Goal: Navigation & Orientation: Find specific page/section

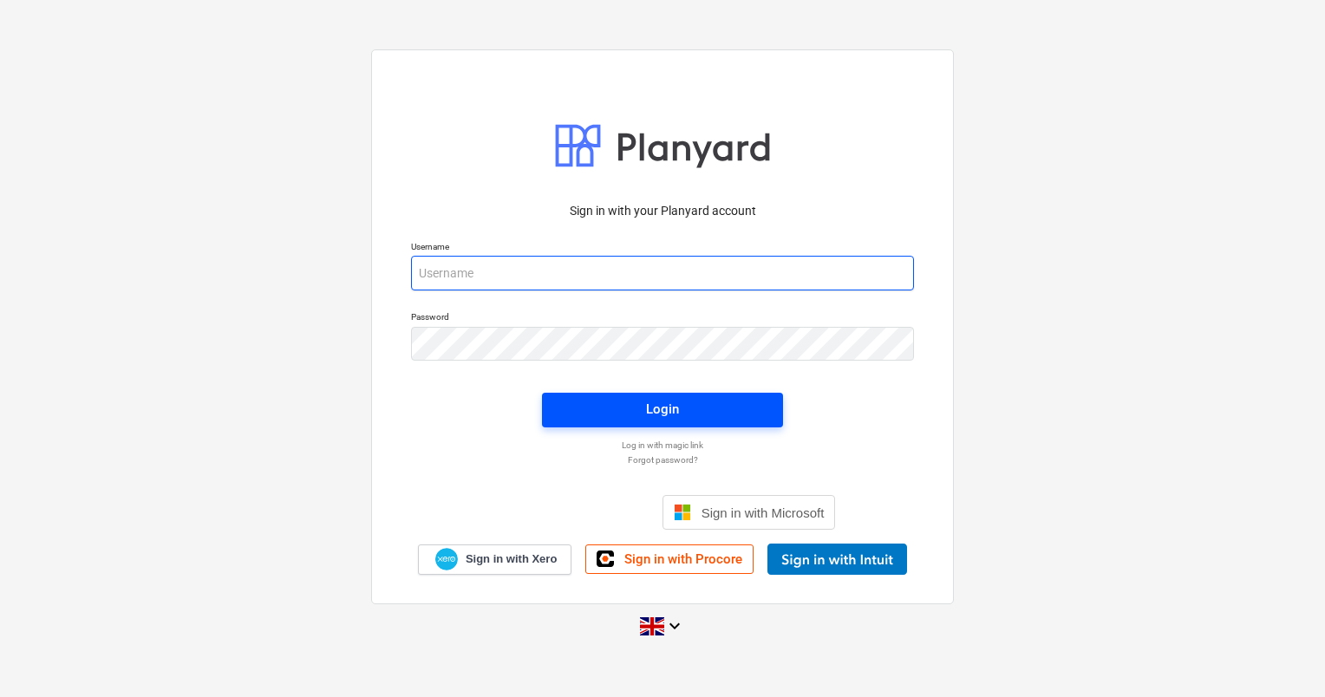
type input "dina.jurseniene@bonava.com"
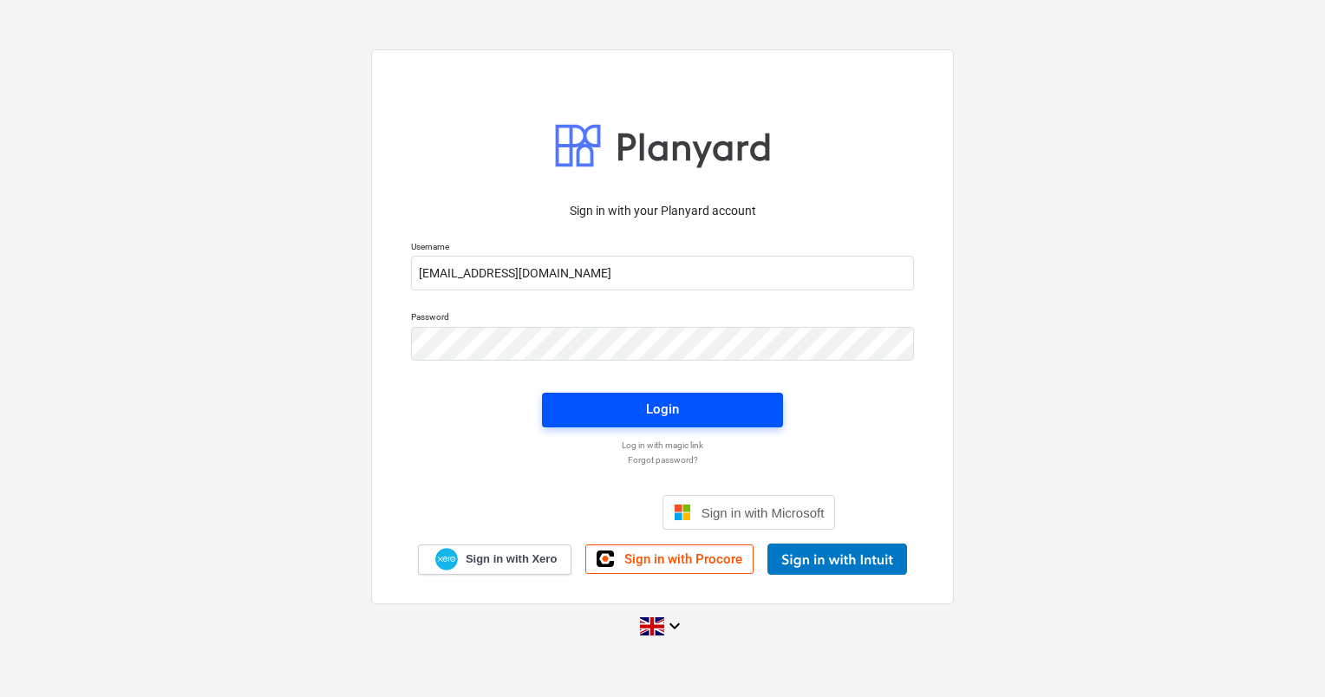
click at [691, 403] on span "Login" at bounding box center [662, 409] width 199 height 23
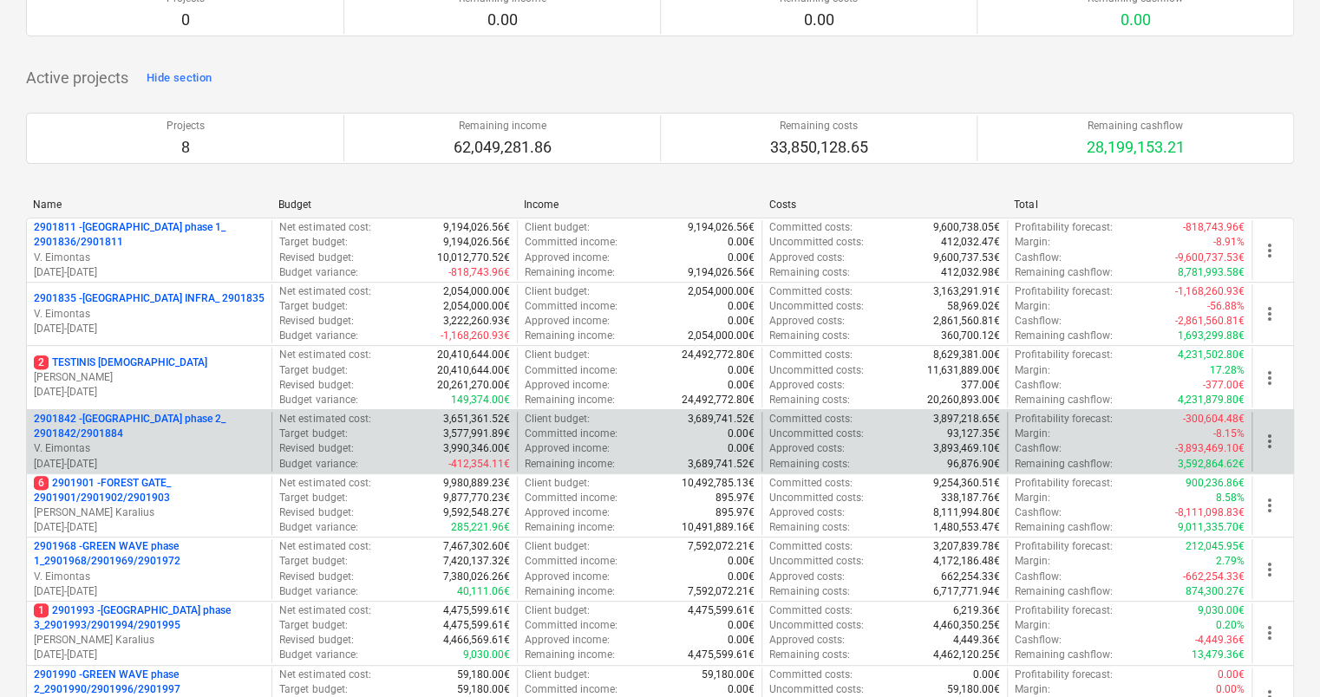
scroll to position [173, 0]
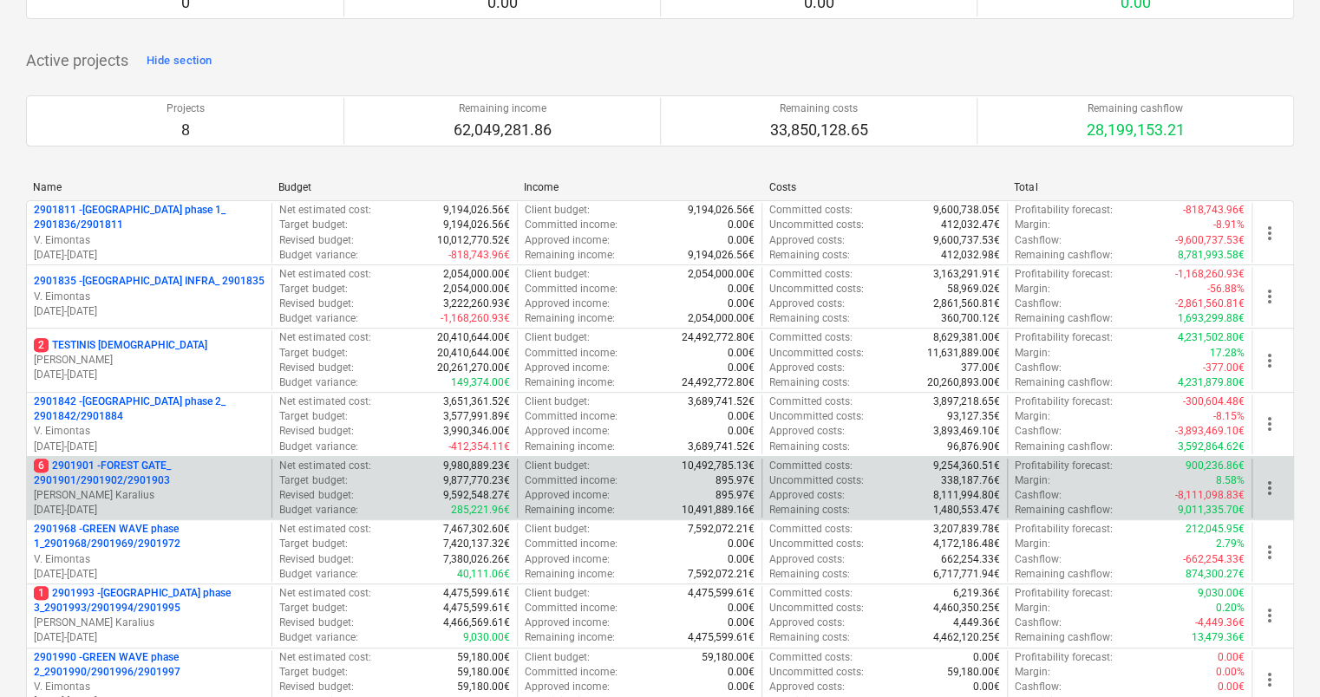
click at [173, 473] on p "6 2901901 - FOREST GATE_ 2901901/2901902/2901903" at bounding box center [149, 473] width 231 height 29
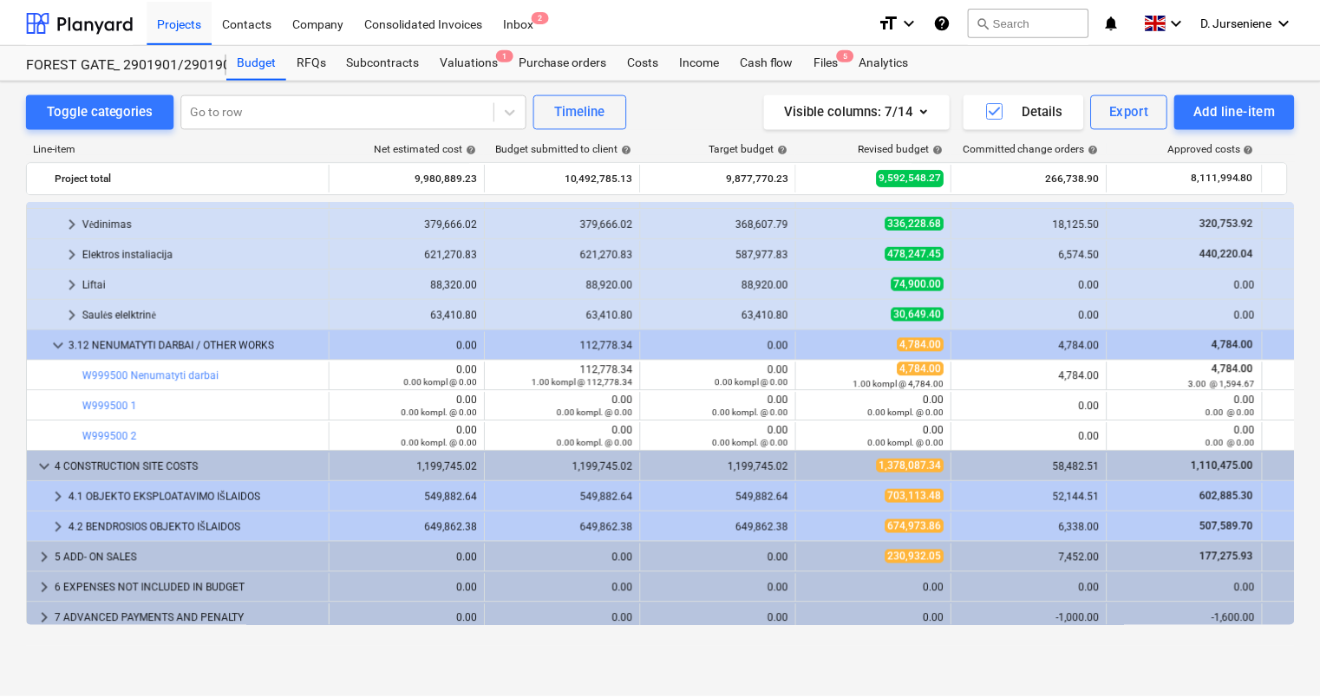
scroll to position [5313, 0]
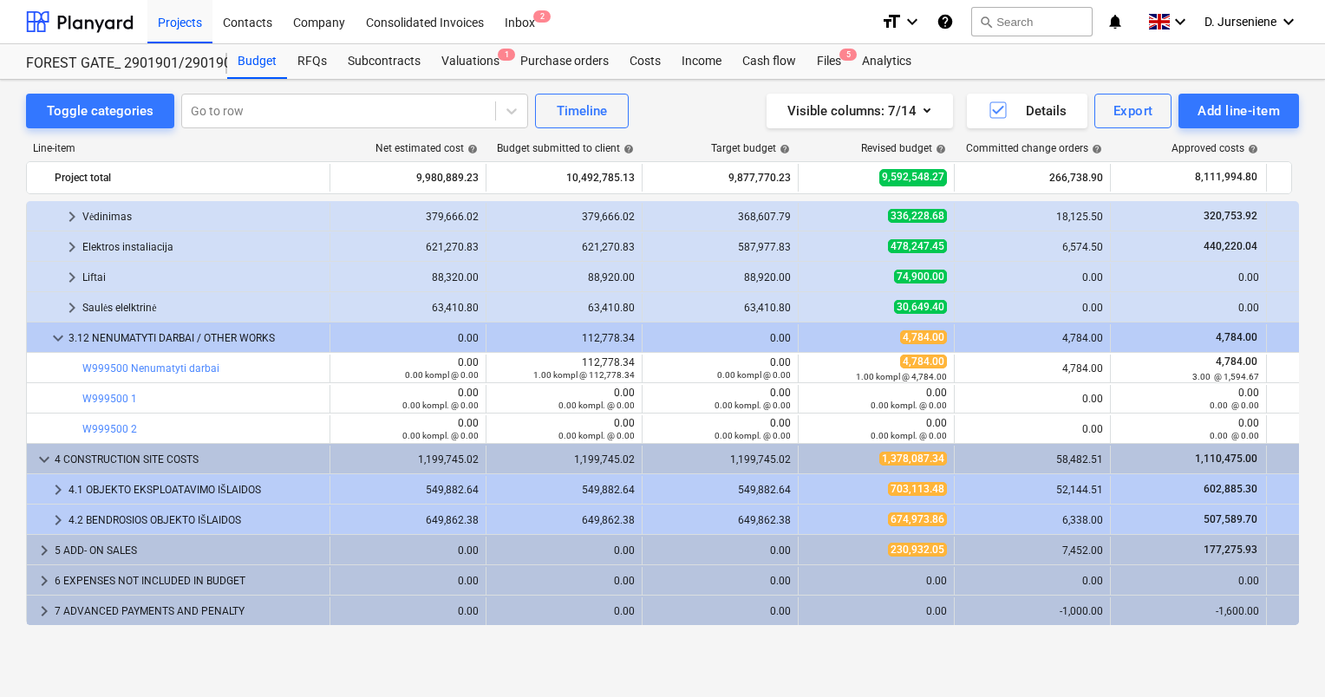
click at [644, 25] on div "Projects Contacts Company Consolidated Invoices Inbox 2" at bounding box center [507, 21] width 720 height 43
click at [107, 21] on div at bounding box center [80, 21] width 108 height 43
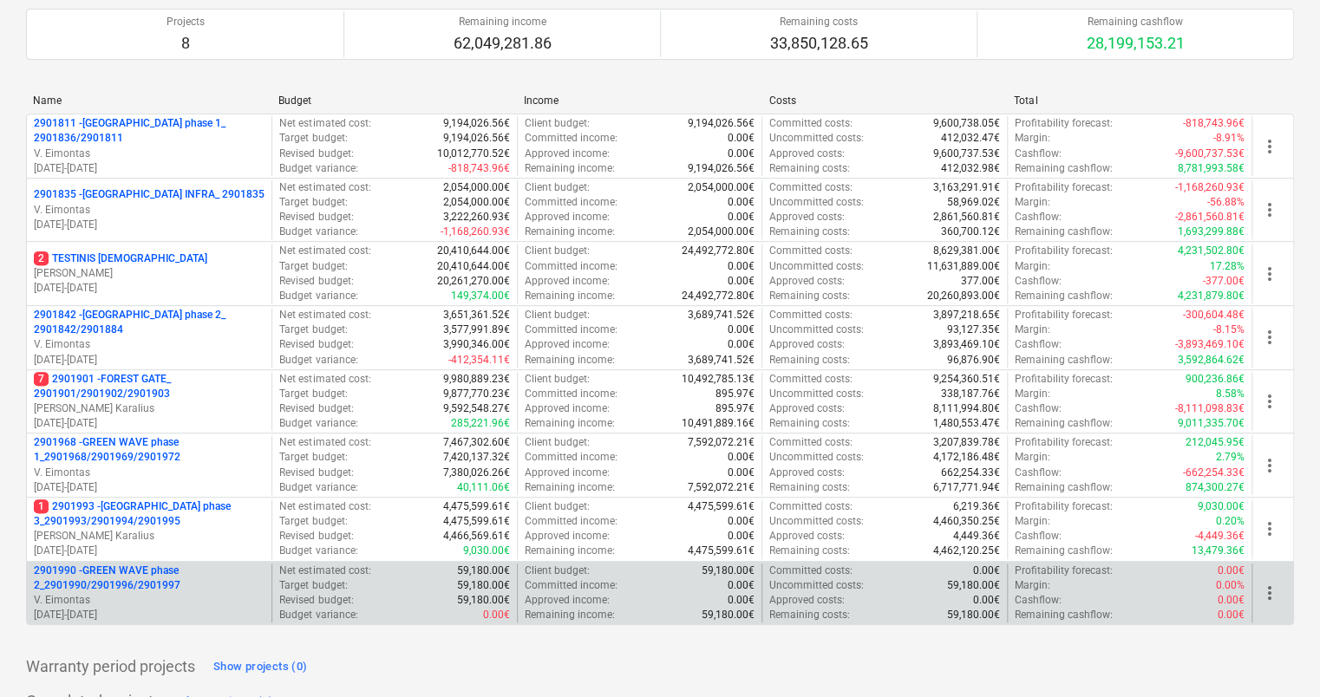
scroll to position [260, 0]
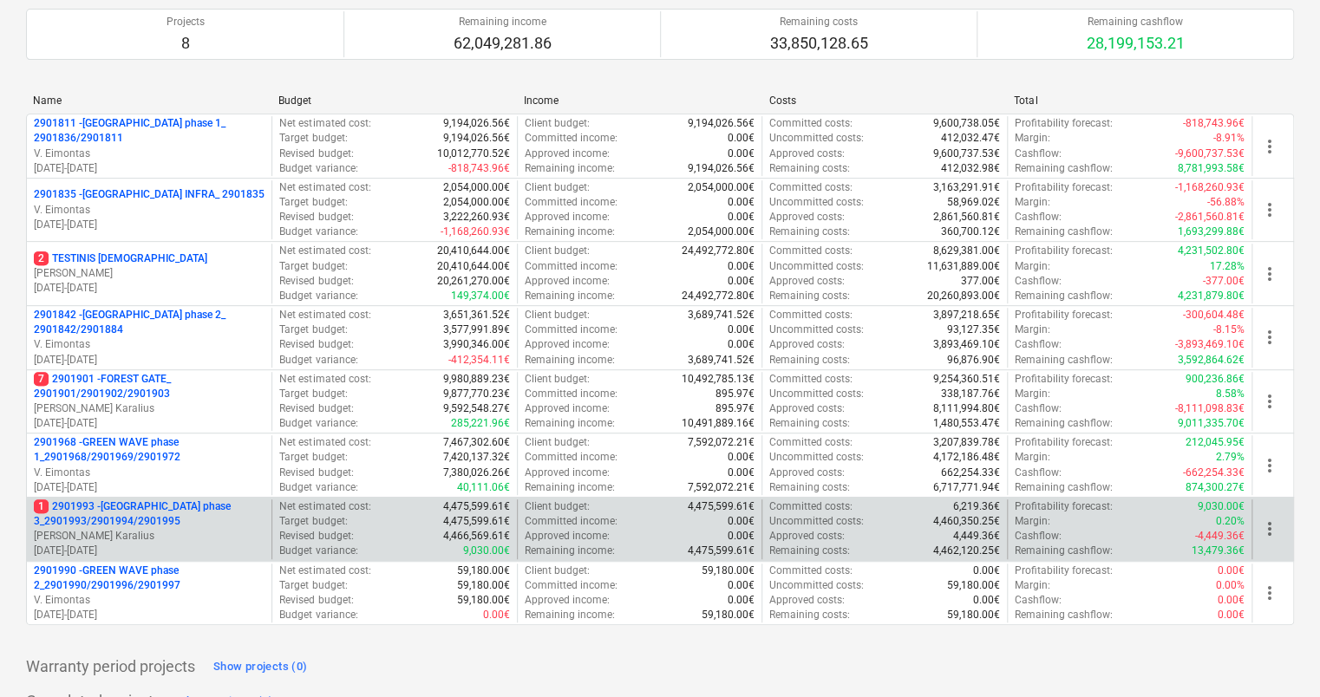
click at [168, 524] on p "1 2901993 - [GEOGRAPHIC_DATA] phase 3_2901993/2901994/2901995" at bounding box center [149, 514] width 231 height 29
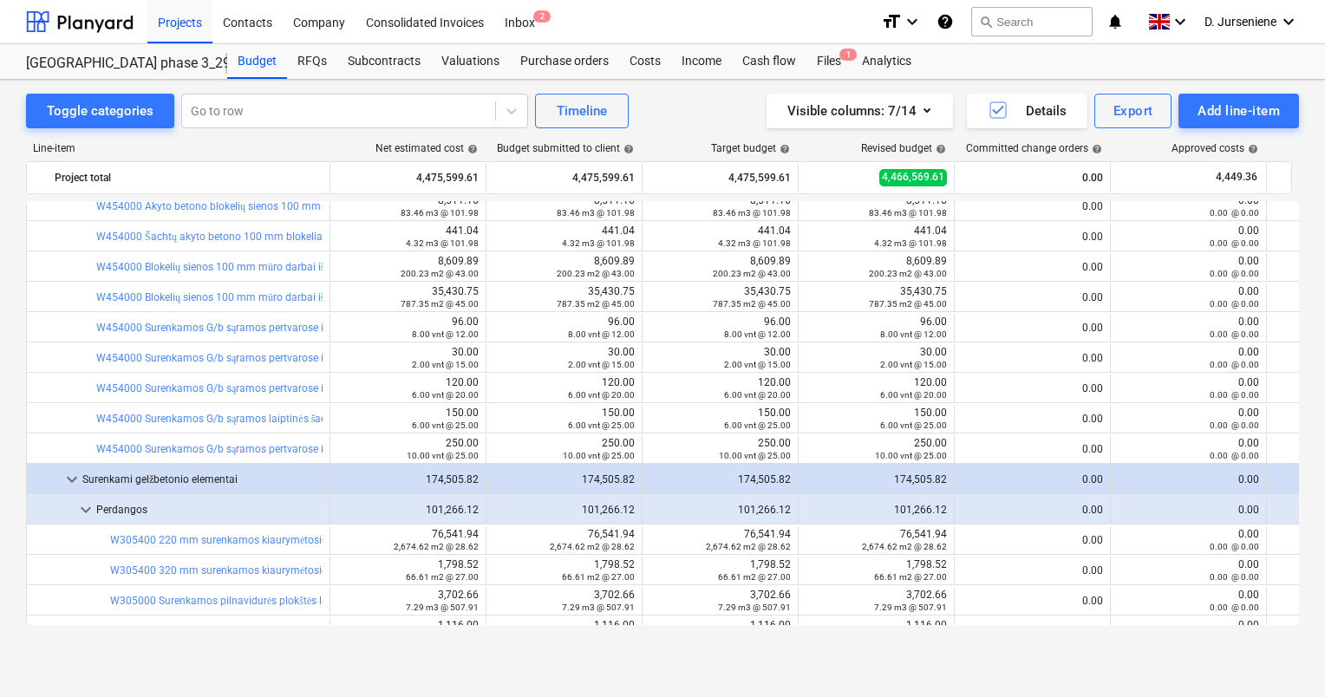
scroll to position [6505, 0]
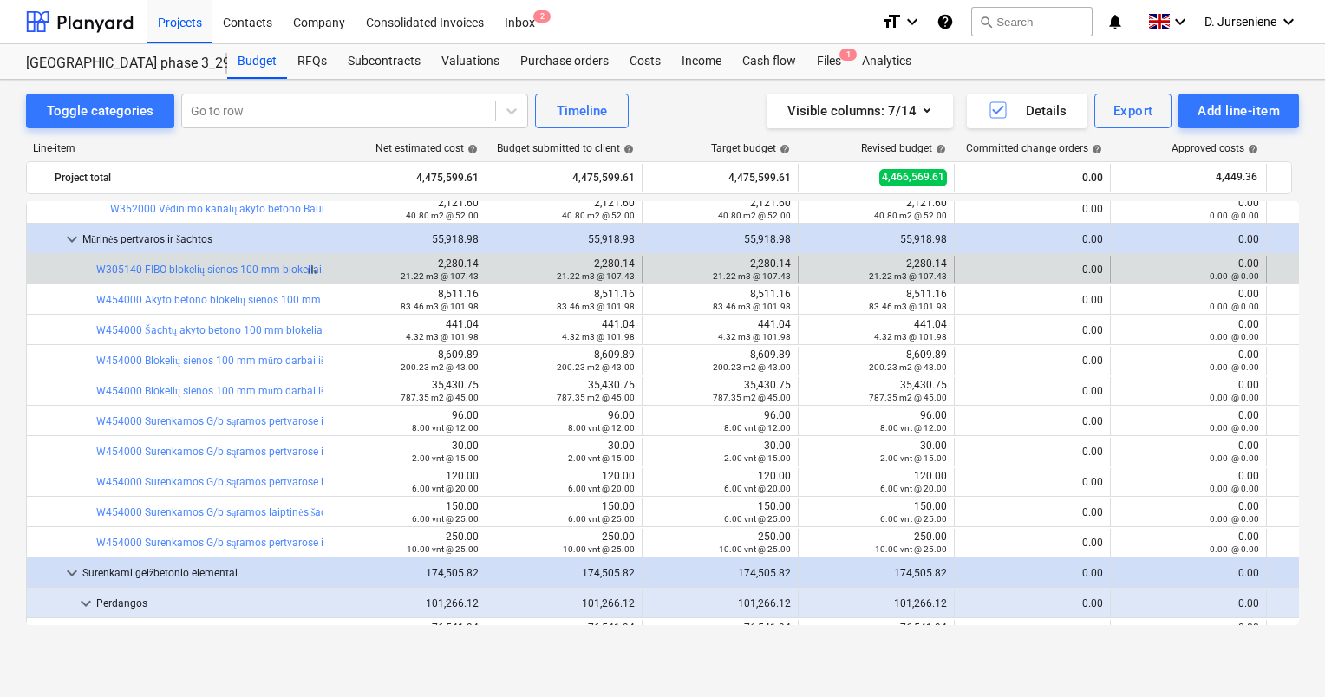
click at [285, 264] on div "W305140 FIBO blokelių sienos 100 mm blokeliai. (+6%), M-1" at bounding box center [235, 270] width 279 height 13
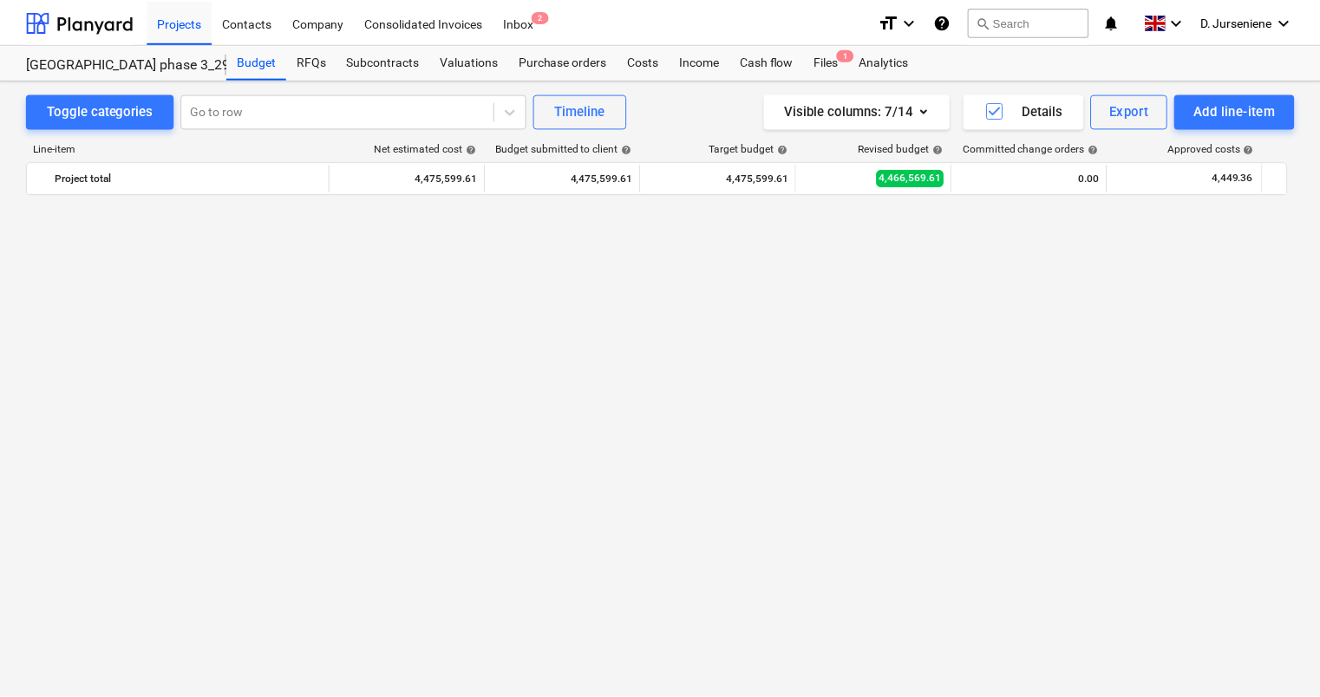
scroll to position [0, 0]
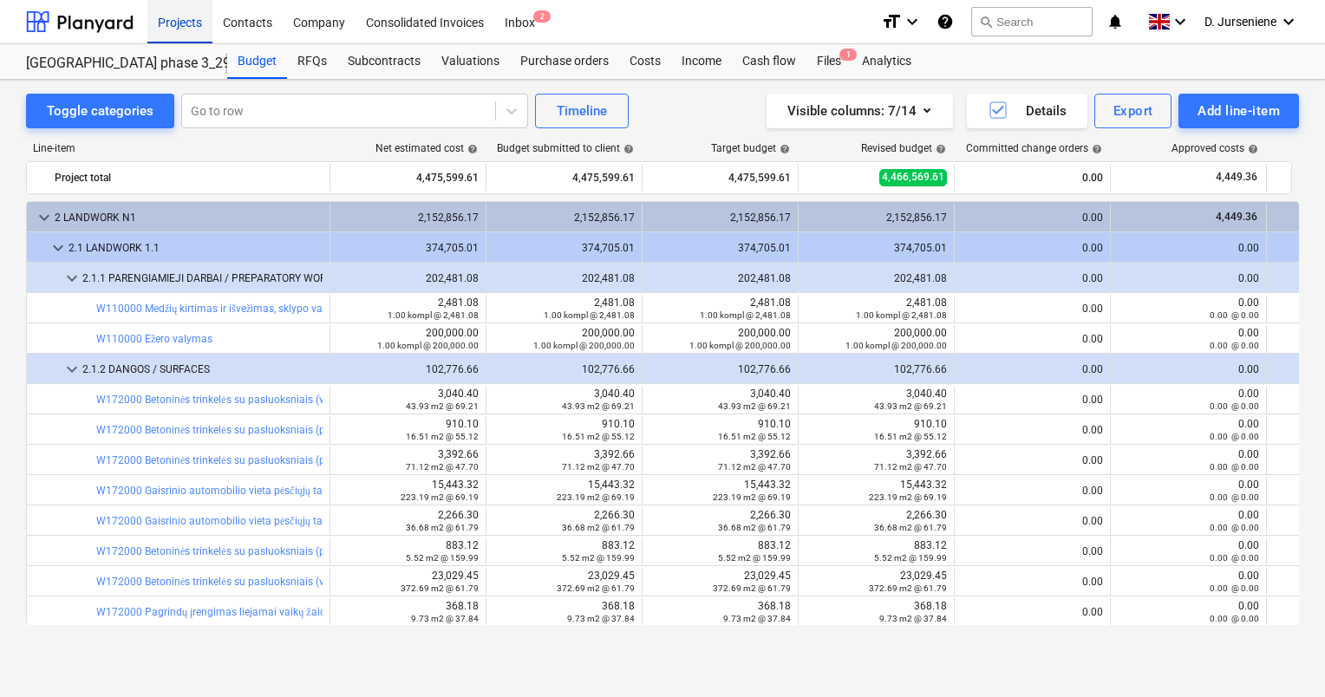
click at [182, 24] on div "Projects" at bounding box center [179, 21] width 65 height 44
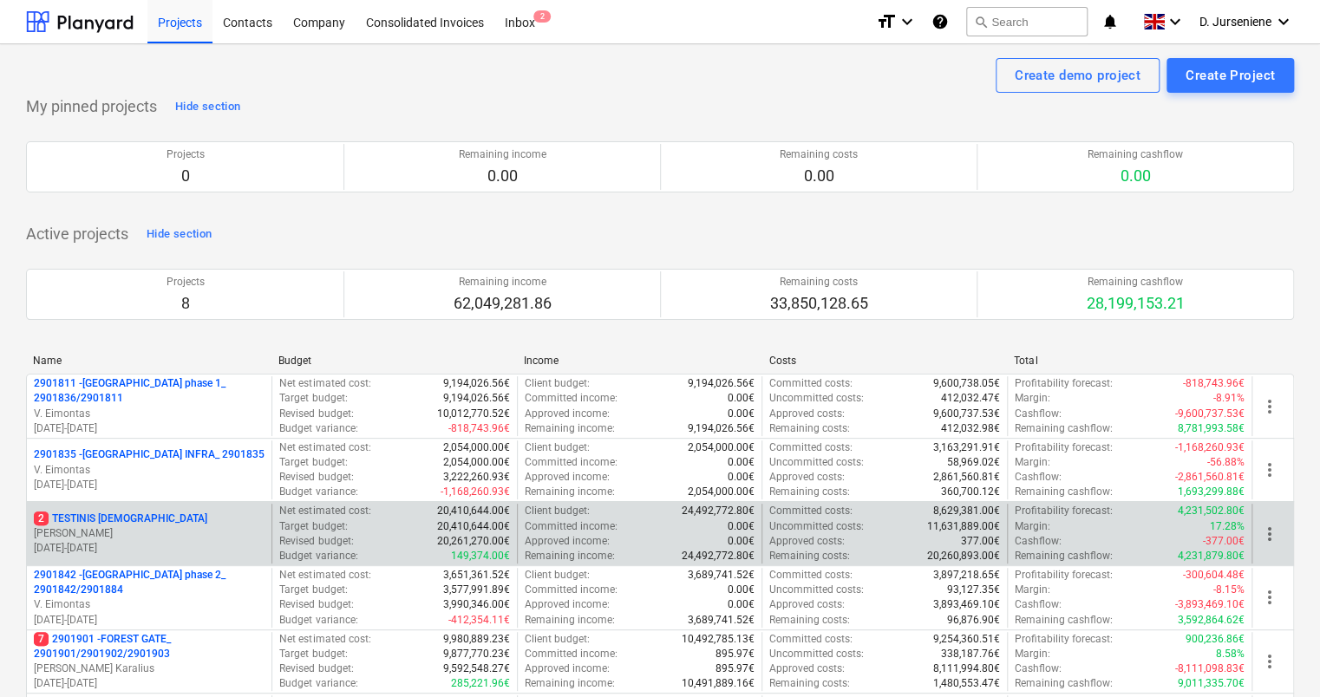
scroll to position [434, 0]
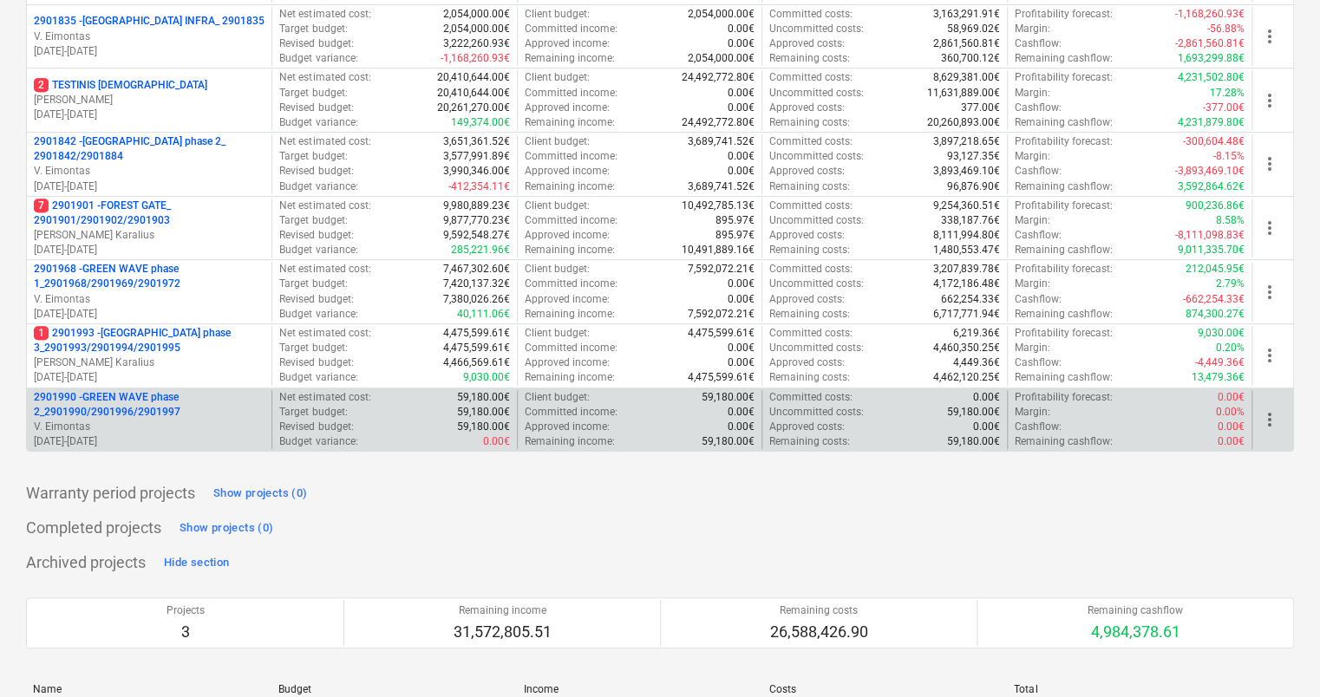
click at [128, 398] on p "2901990 - GREEN WAVE phase 2_2901990/2901996/2901997" at bounding box center [149, 404] width 231 height 29
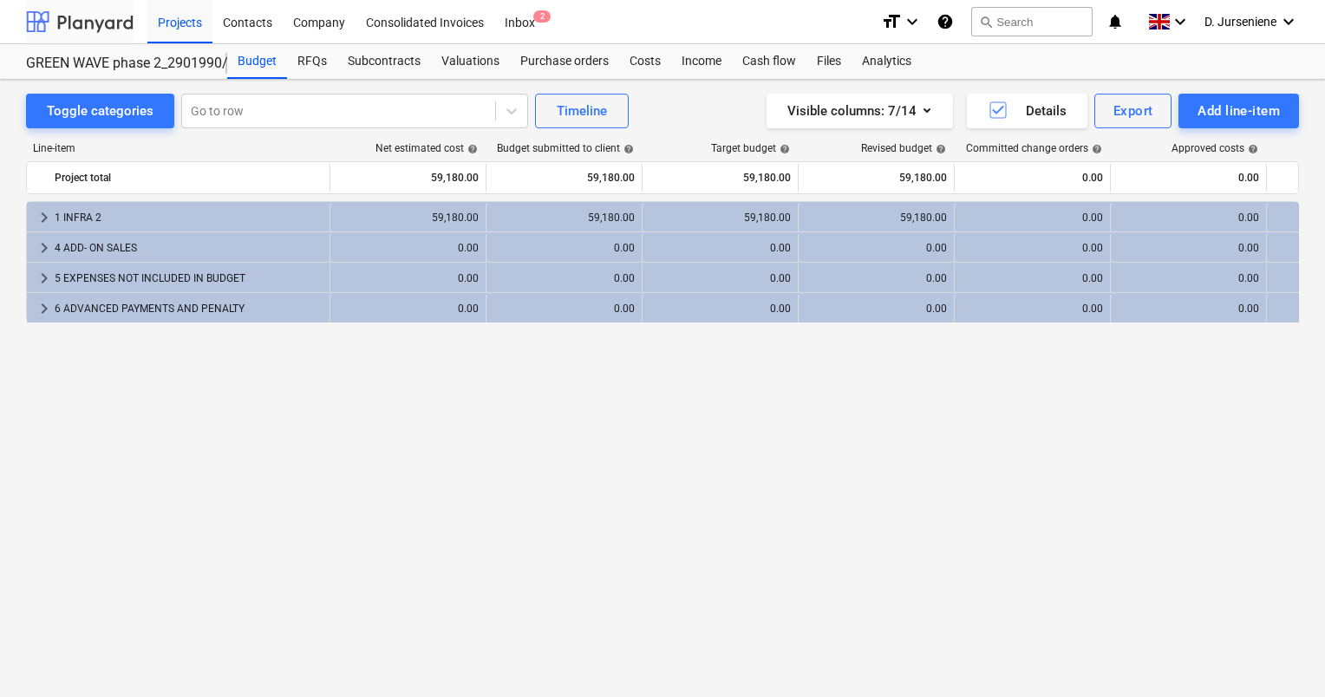
click at [106, 28] on div at bounding box center [80, 21] width 108 height 43
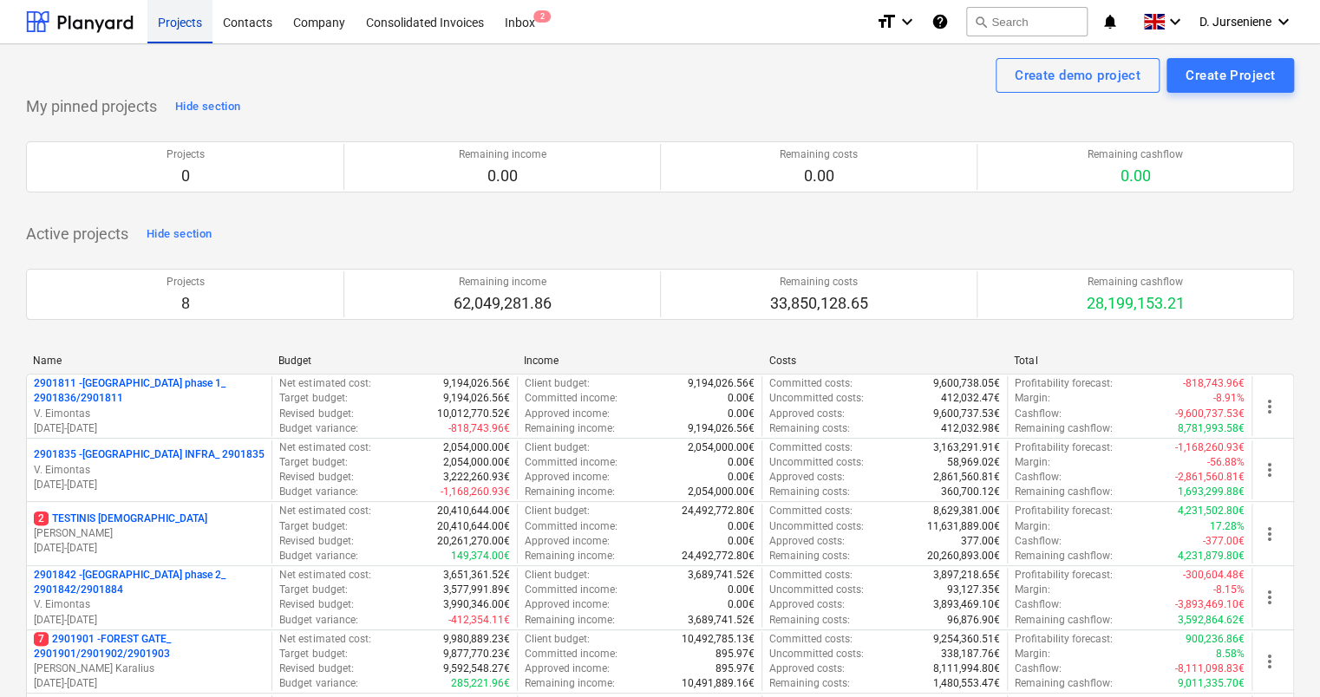
click at [173, 24] on div "Projects" at bounding box center [179, 21] width 65 height 44
click at [118, 25] on div at bounding box center [80, 21] width 108 height 43
drag, startPoint x: 184, startPoint y: 22, endPoint x: 152, endPoint y: 361, distance: 340.7
click at [184, 22] on div "Projects" at bounding box center [179, 21] width 65 height 44
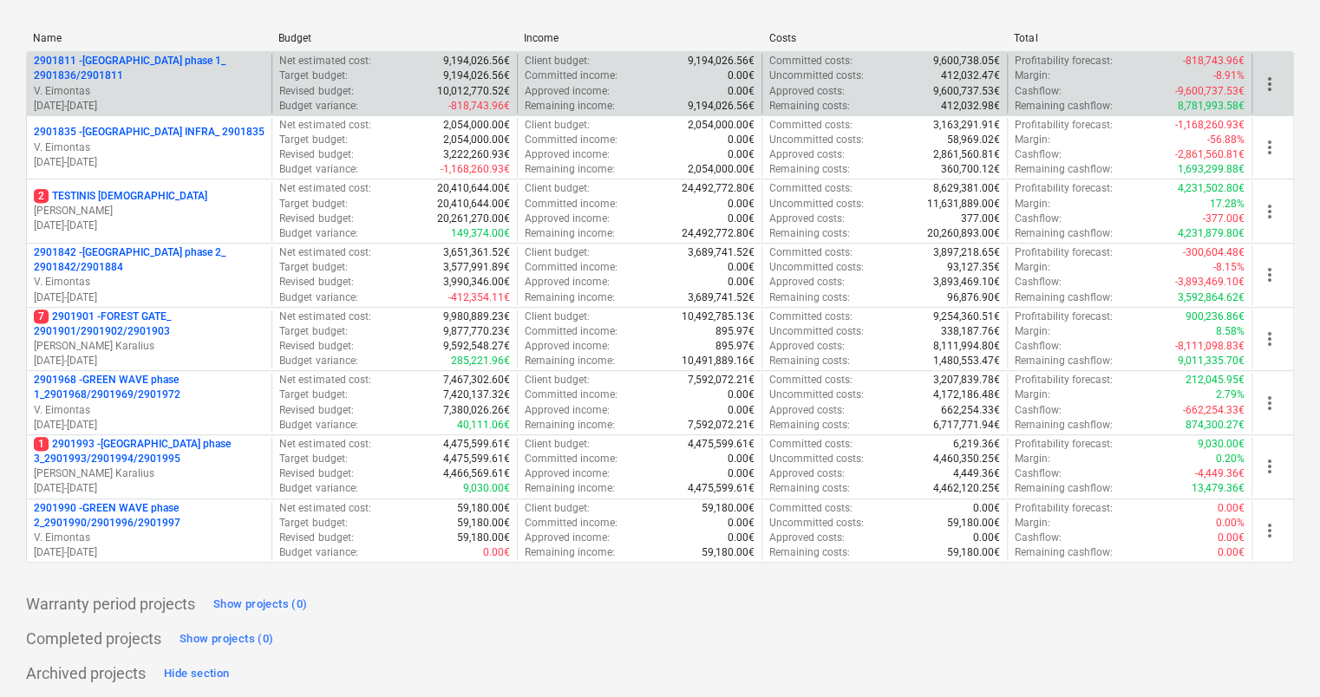
scroll to position [434, 0]
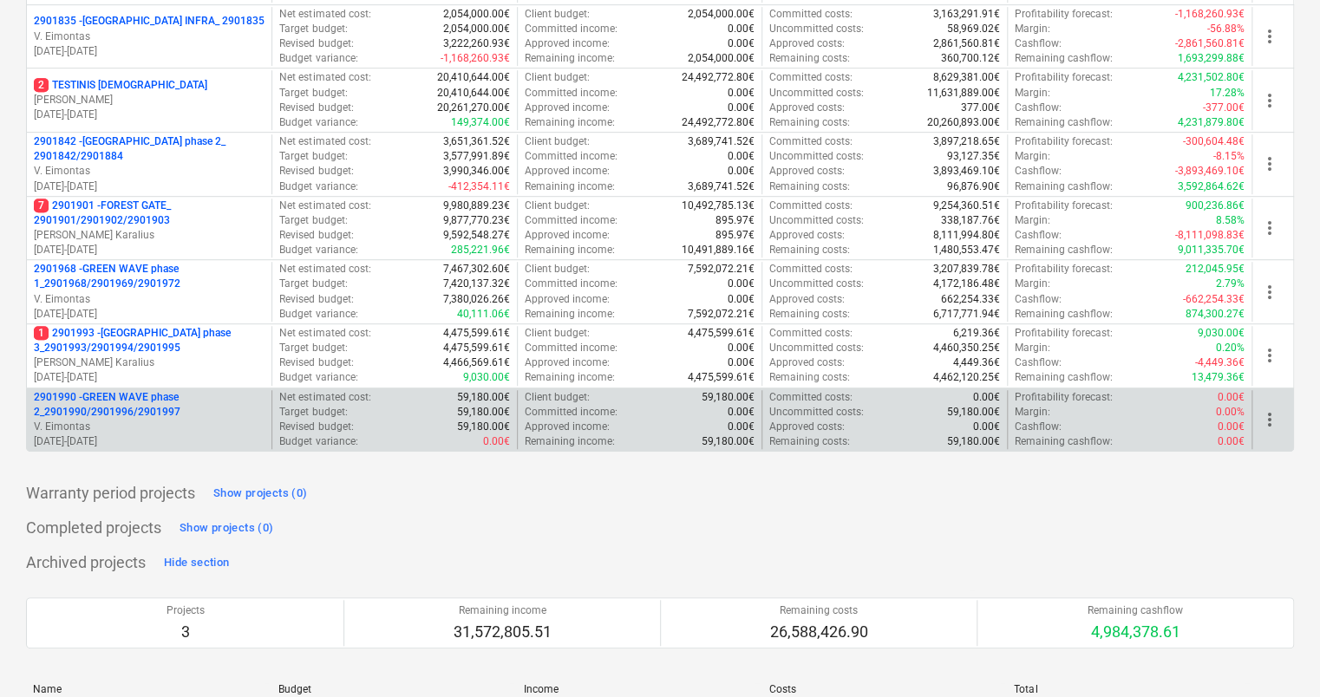
click at [83, 416] on p "2901990 - GREEN WAVE phase 2_2901990/2901996/2901997" at bounding box center [149, 404] width 231 height 29
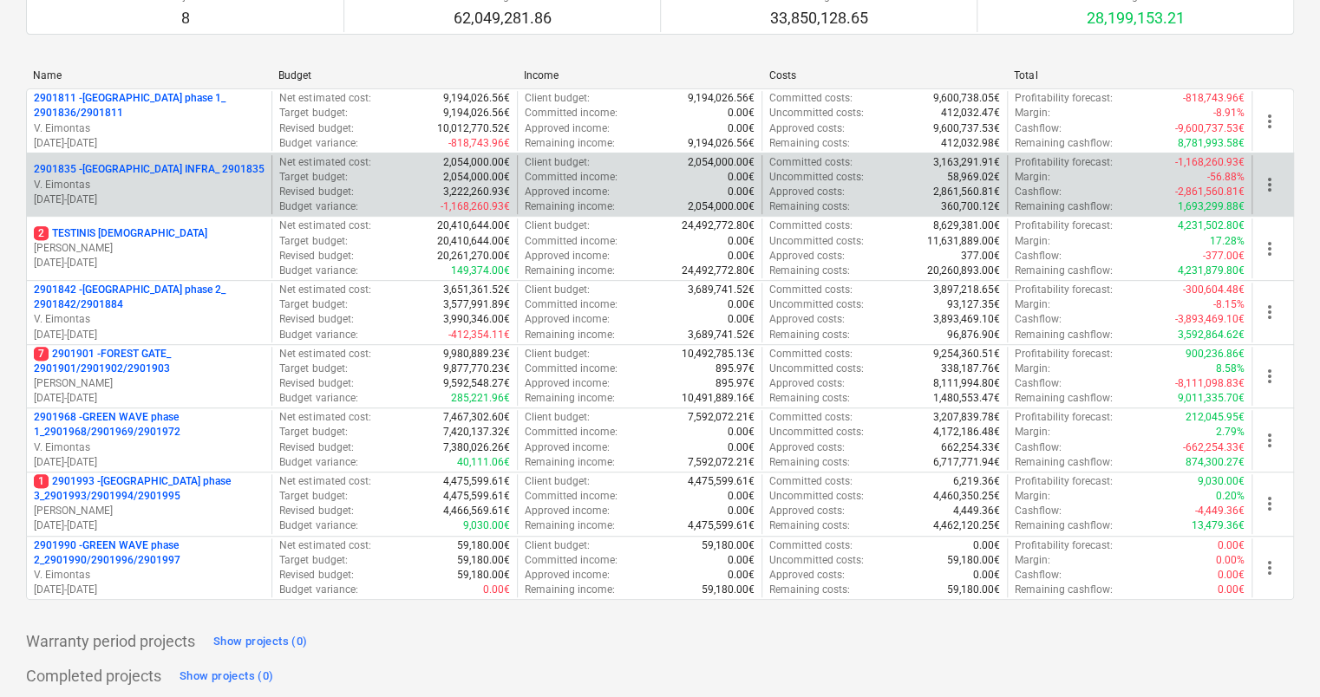
scroll to position [607, 0]
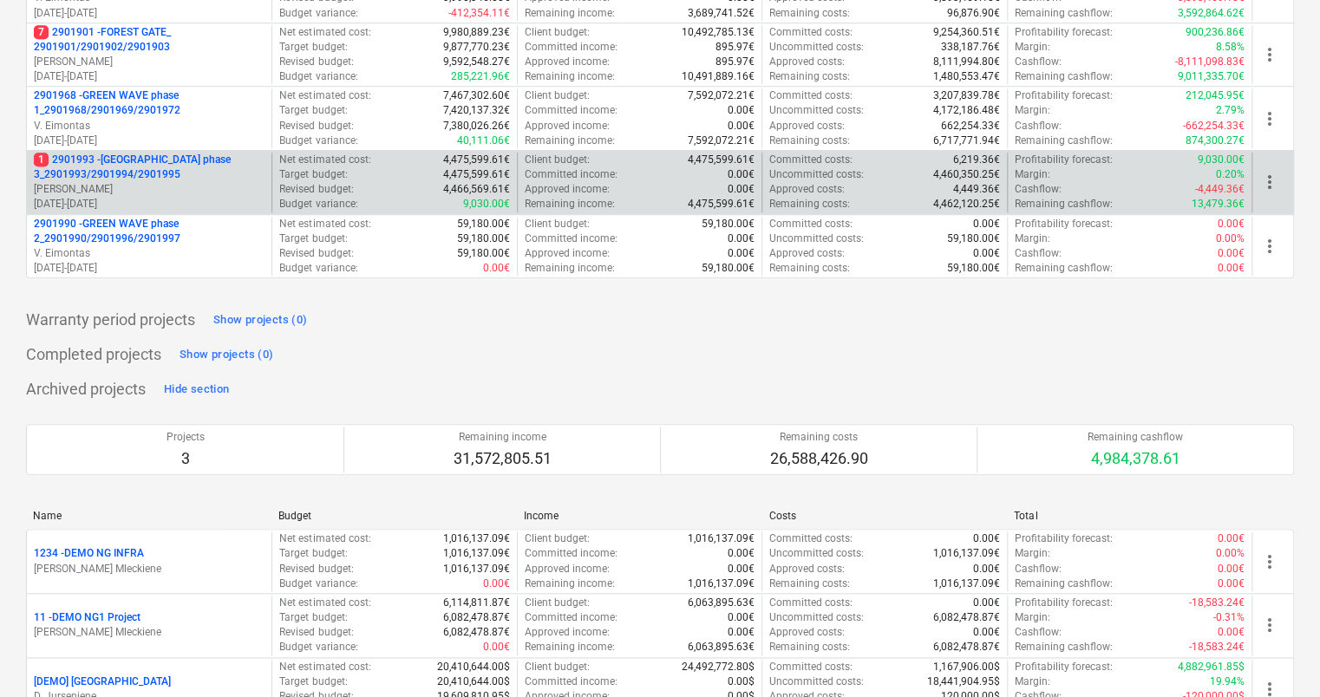
click at [143, 170] on p "1 2901993 - [GEOGRAPHIC_DATA] phase 3_2901993/2901994/2901995" at bounding box center [149, 167] width 231 height 29
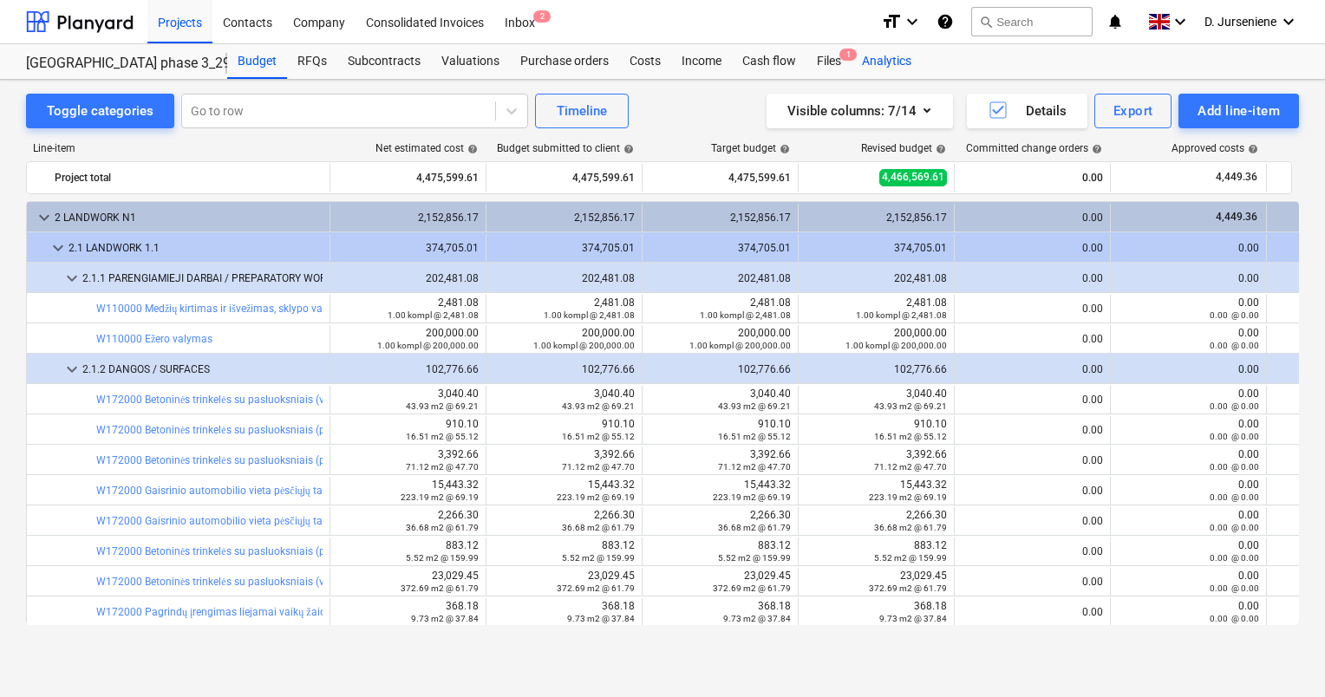
click at [882, 60] on div "Analytics" at bounding box center [887, 61] width 70 height 35
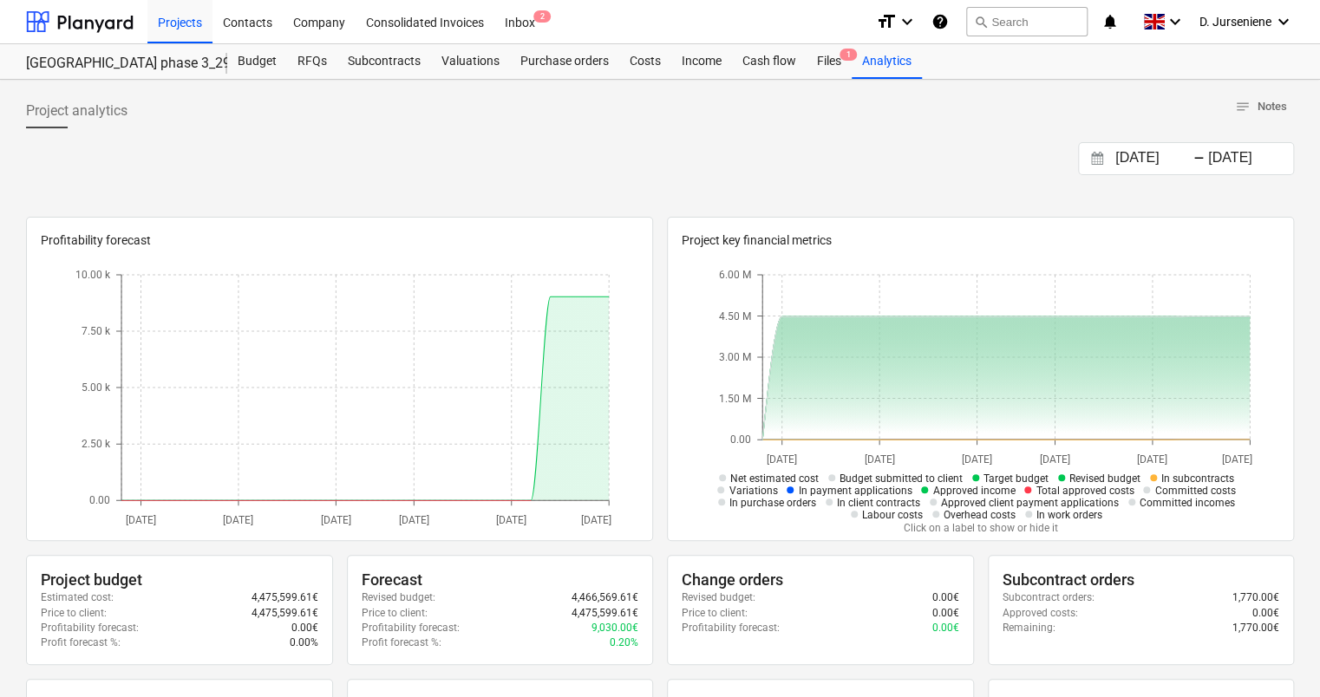
click at [954, 63] on div "Budget RFQs Subcontracts Valuations Purchase orders Costs Income Cash flow File…" at bounding box center [760, 61] width 1067 height 35
click at [246, 66] on div "Budget" at bounding box center [257, 61] width 60 height 35
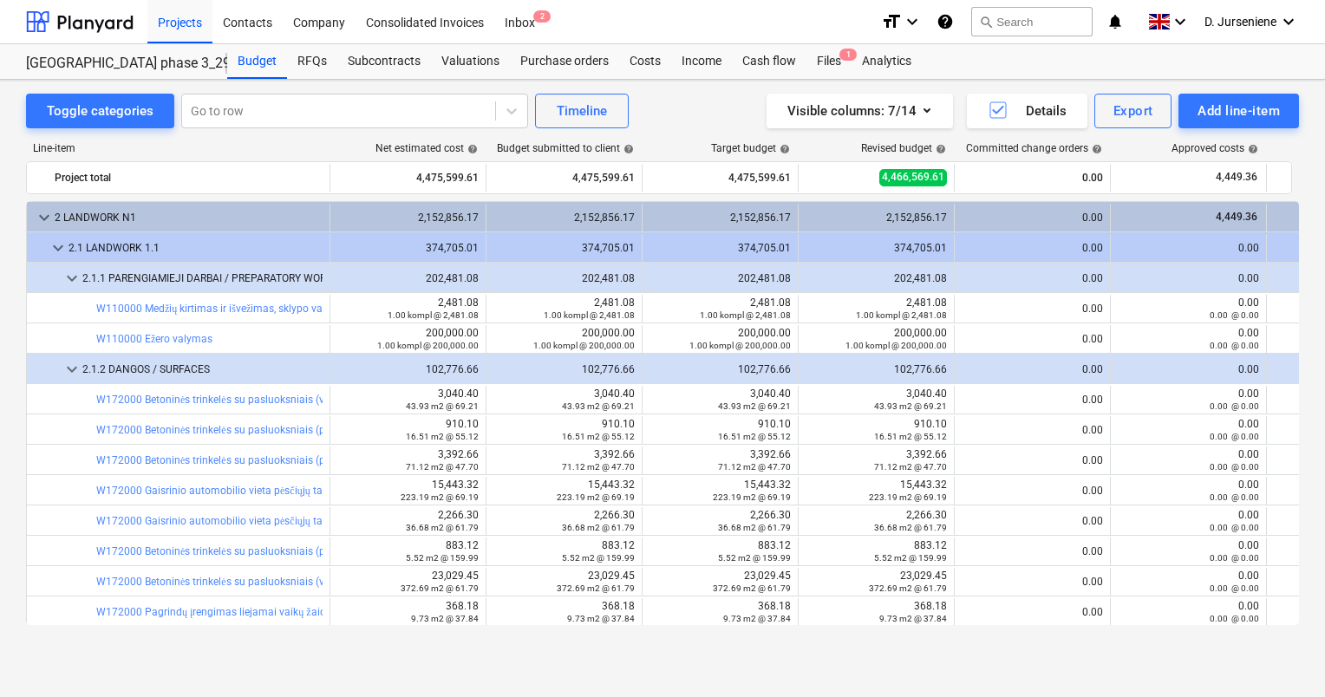
drag, startPoint x: 1008, startPoint y: 55, endPoint x: 987, endPoint y: 66, distance: 23.7
click at [987, 66] on div "Budget RFQs Subcontracts Valuations Purchase orders Costs Income Cash flow File…" at bounding box center [763, 61] width 1072 height 35
click at [528, 20] on div "Inbox 2" at bounding box center [519, 21] width 51 height 44
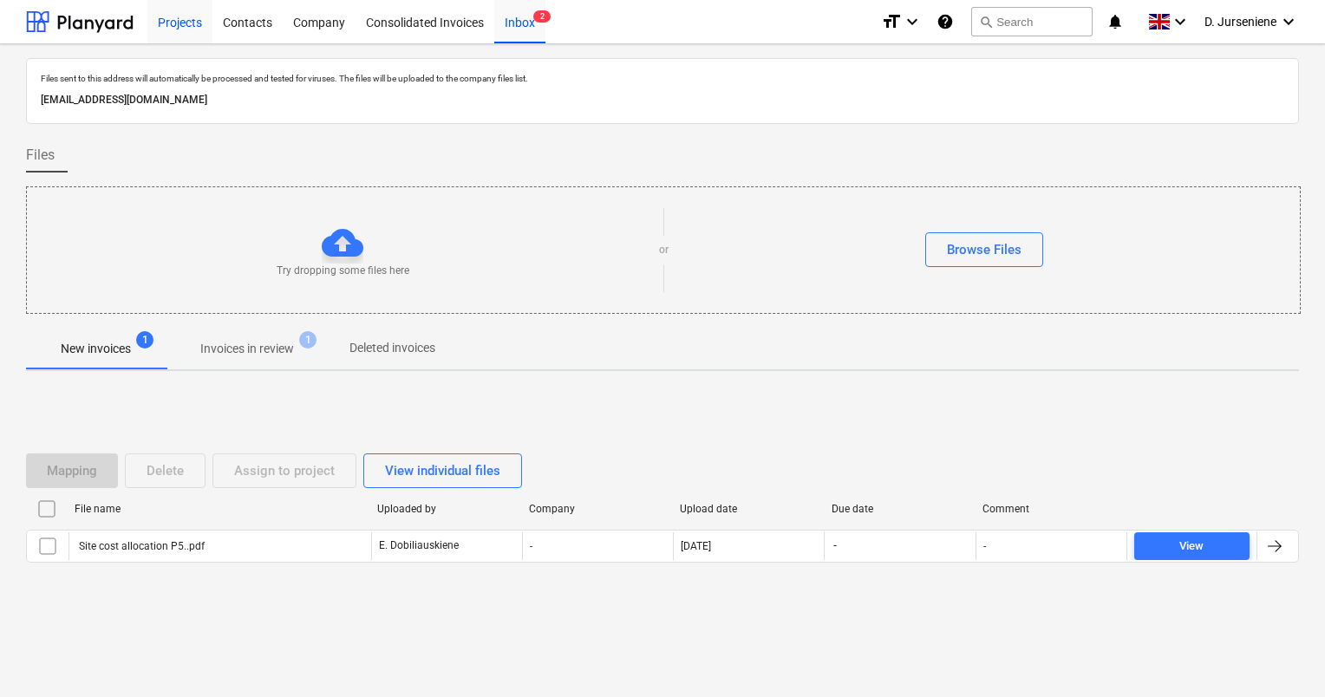
click at [204, 30] on div "Projects" at bounding box center [179, 21] width 65 height 44
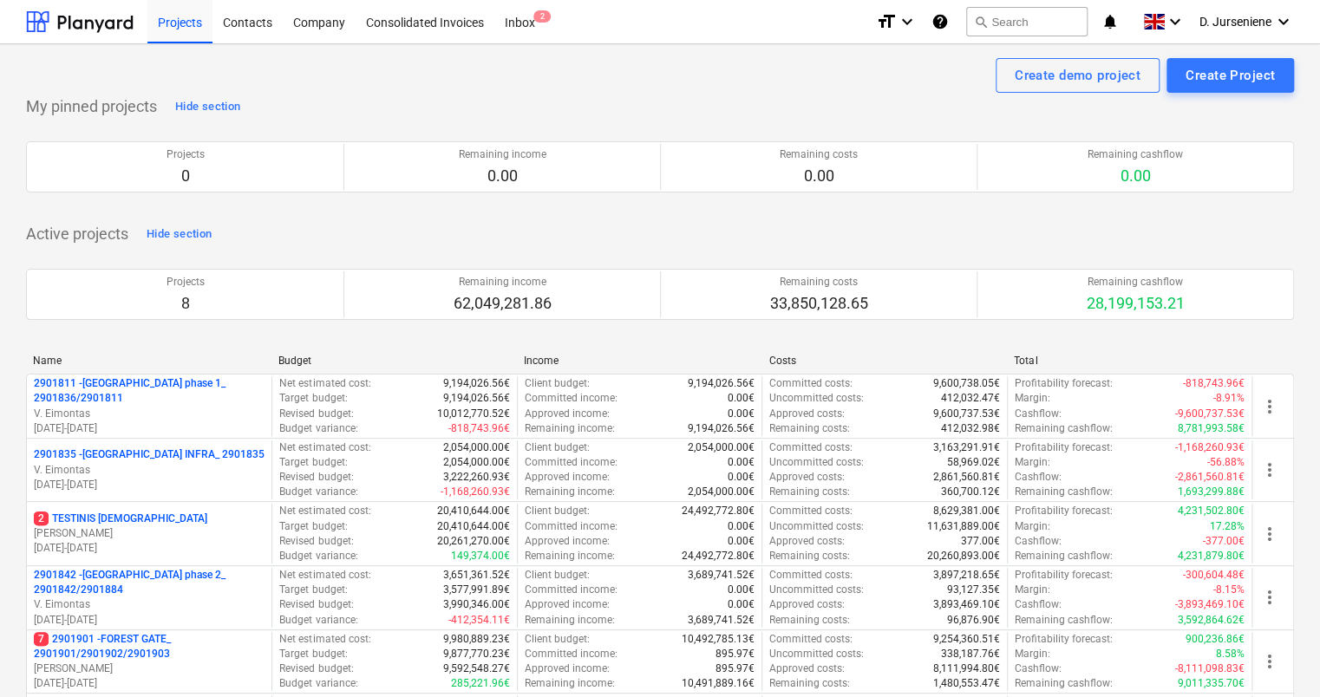
click at [566, 83] on div "Create demo project Create Project" at bounding box center [660, 75] width 1268 height 35
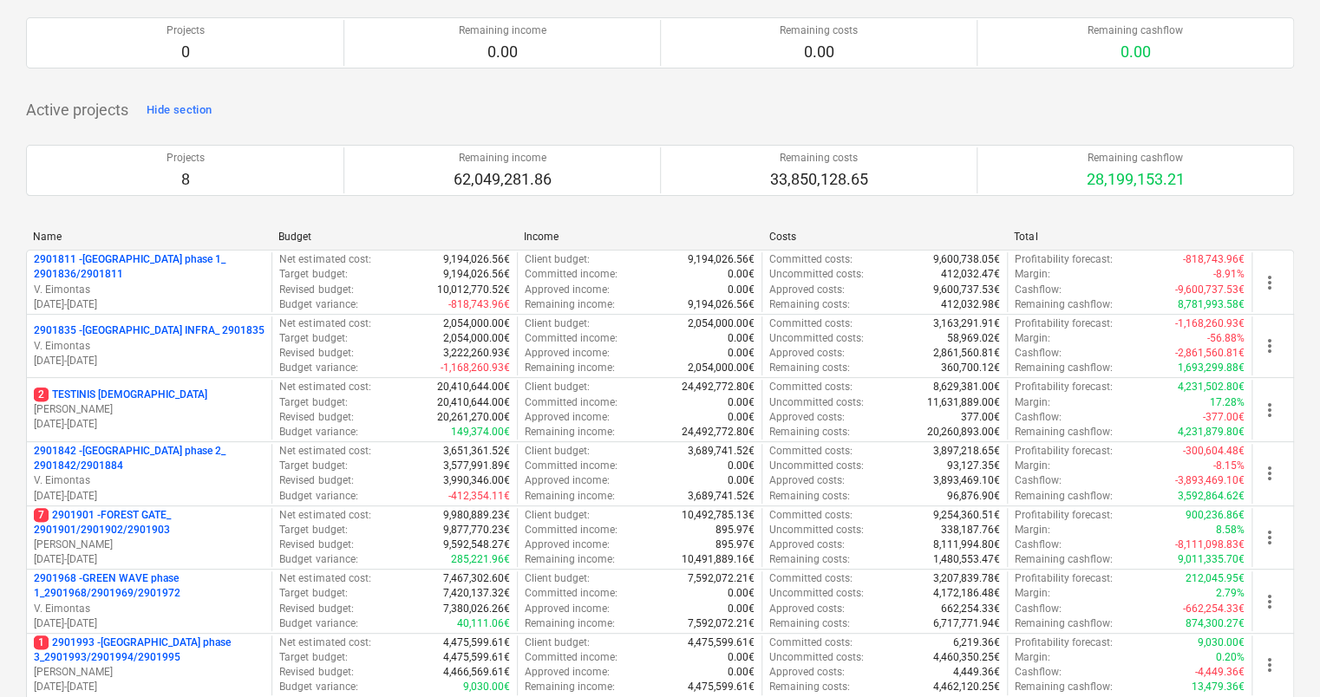
scroll to position [260, 0]
